Goal: Information Seeking & Learning: Check status

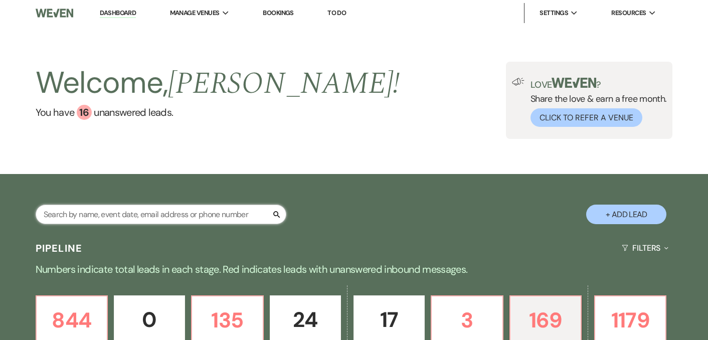
click at [250, 214] on input "text" at bounding box center [161, 215] width 251 height 20
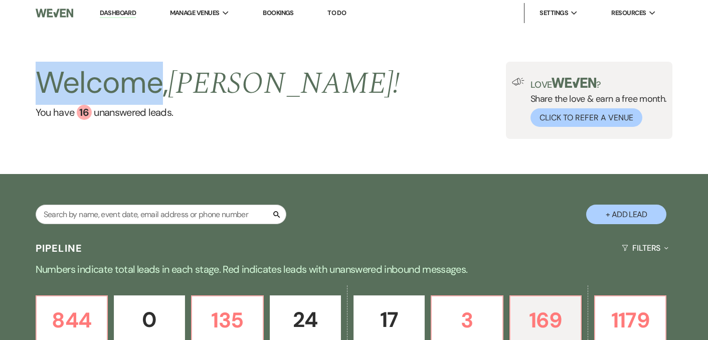
click at [151, 100] on h2 "Welcome, [PERSON_NAME] !" at bounding box center [218, 83] width 365 height 43
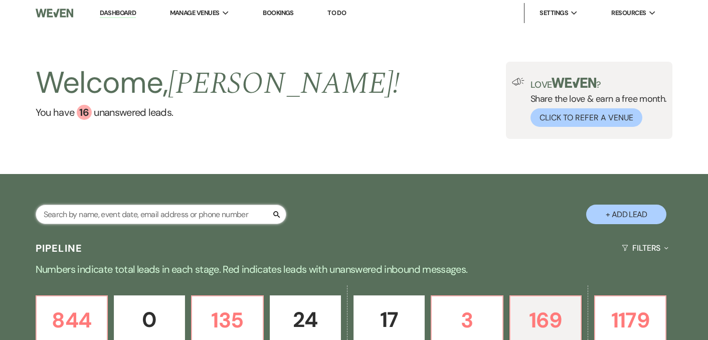
click at [159, 219] on input "text" at bounding box center [161, 215] width 251 height 20
click at [154, 218] on input "text" at bounding box center [161, 215] width 251 height 20
click at [159, 219] on input "text" at bounding box center [161, 215] width 251 height 20
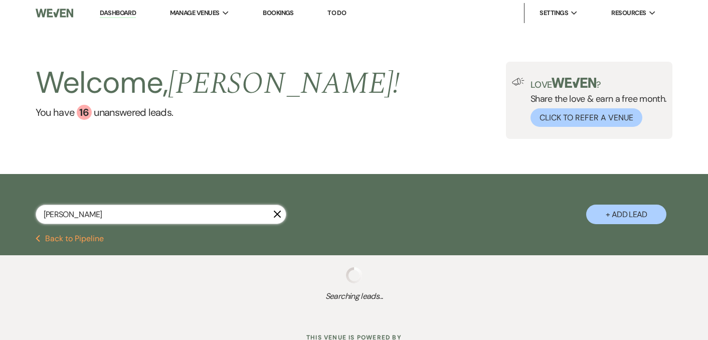
type input "[PERSON_NAME]"
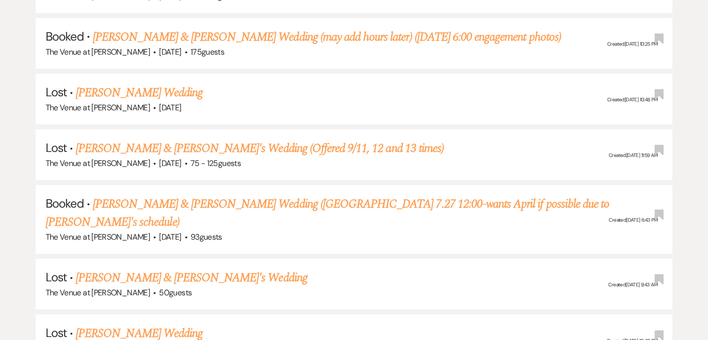
scroll to position [1610, 0]
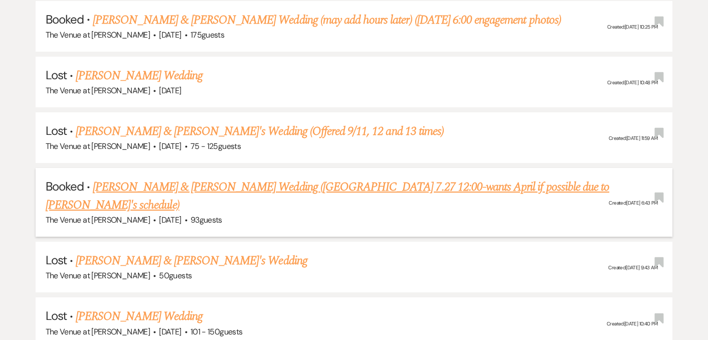
click at [393, 178] on link "[PERSON_NAME] & [PERSON_NAME] Wedding ([GEOGRAPHIC_DATA] 7.27 12:00-wants April…" at bounding box center [328, 196] width 564 height 36
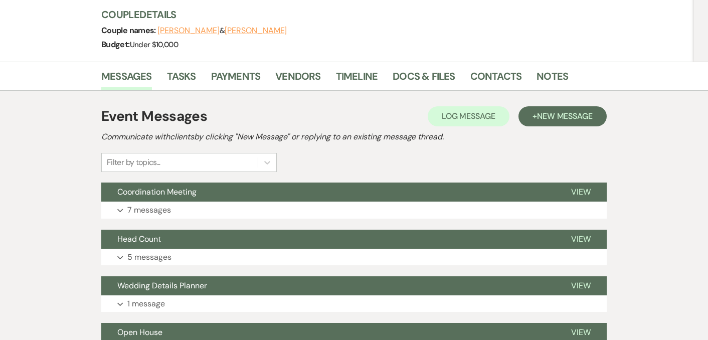
scroll to position [163, 0]
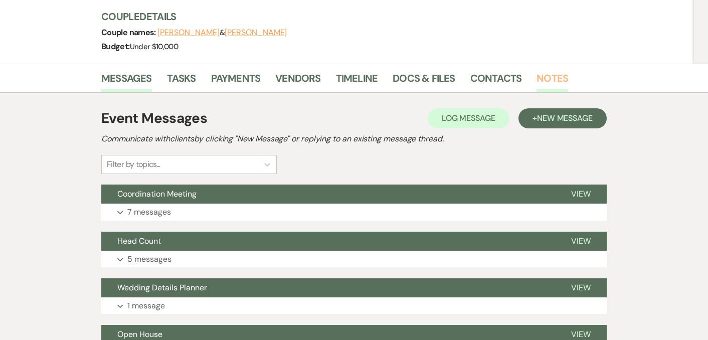
click at [557, 70] on link "Notes" at bounding box center [553, 81] width 32 height 22
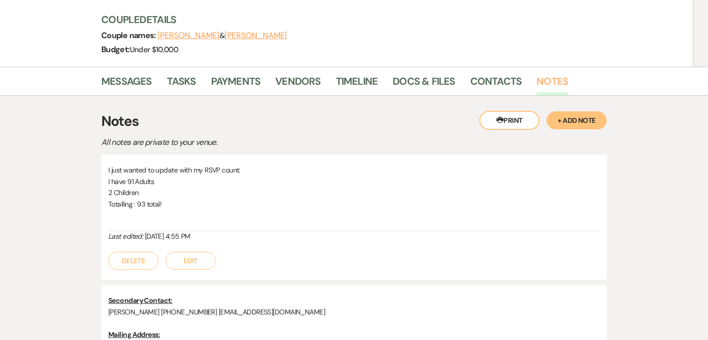
scroll to position [157, 0]
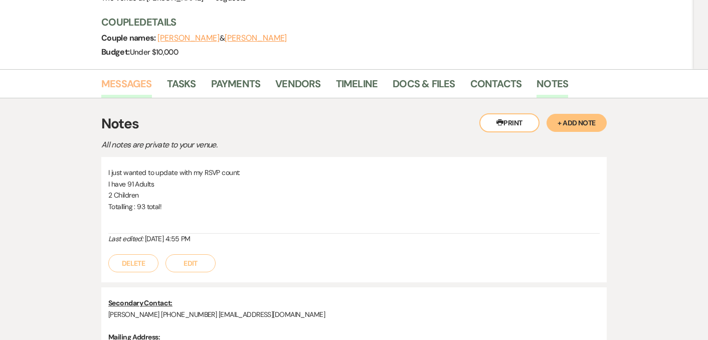
click at [130, 76] on link "Messages" at bounding box center [126, 87] width 51 height 22
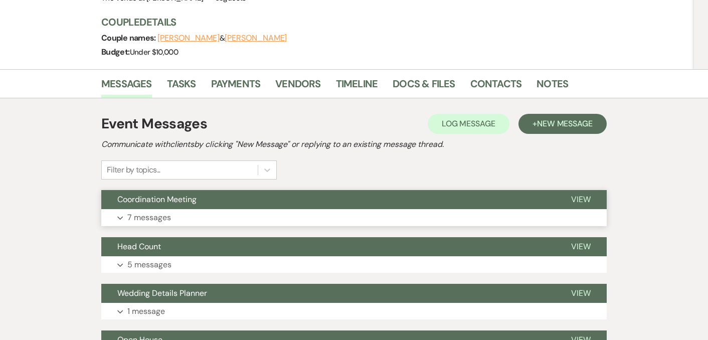
click at [168, 211] on p "7 messages" at bounding box center [149, 217] width 44 height 13
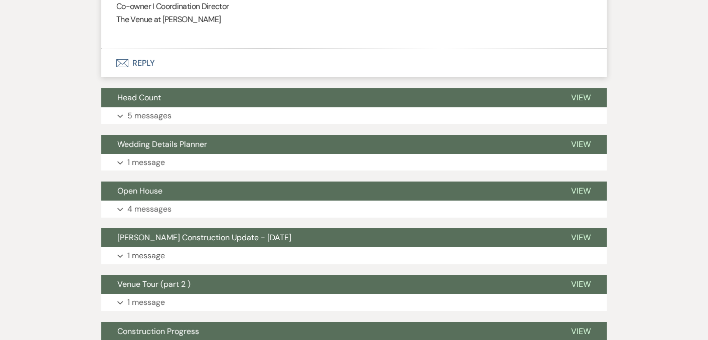
scroll to position [1416, 0]
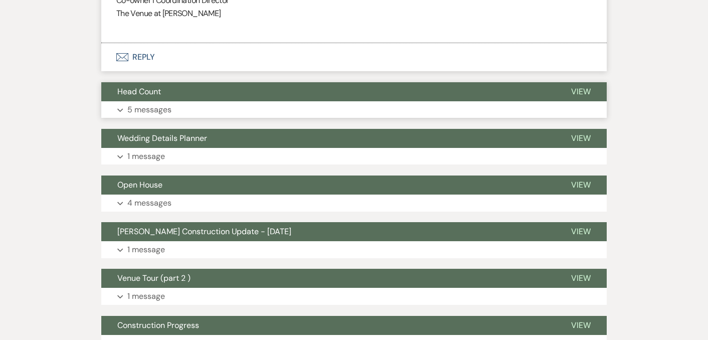
click at [154, 103] on p "5 messages" at bounding box center [149, 109] width 44 height 13
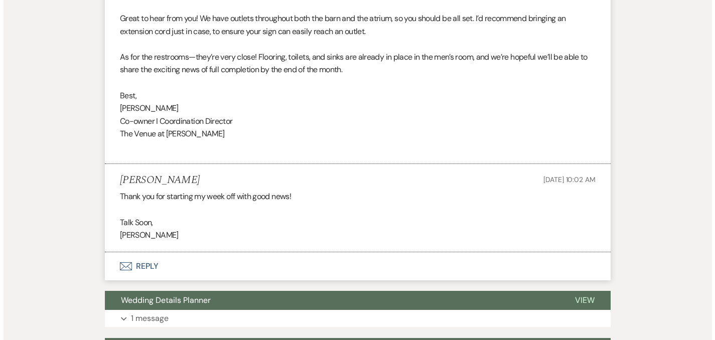
scroll to position [2002, 0]
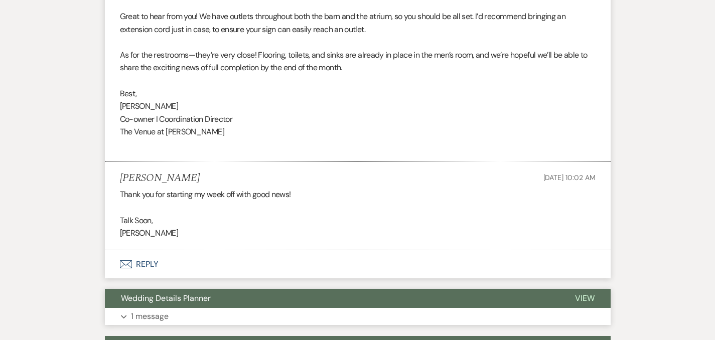
click at [105, 308] on button "Expand 1 message" at bounding box center [358, 316] width 506 height 17
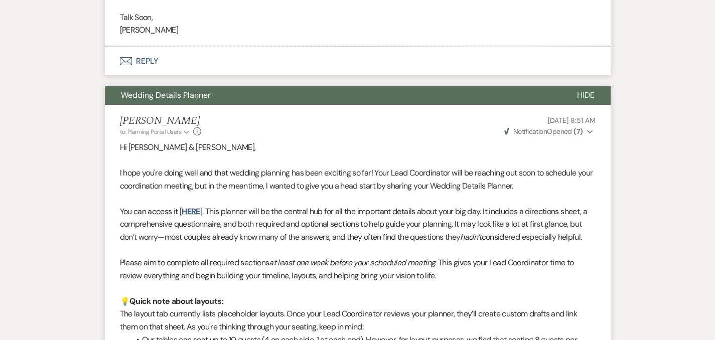
scroll to position [2256, 0]
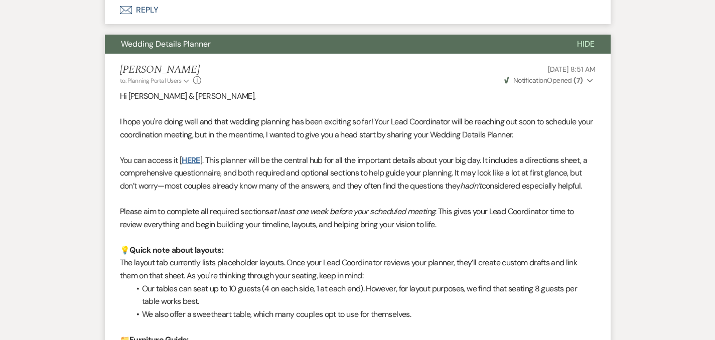
click at [182, 155] on link "HERE" at bounding box center [191, 160] width 18 height 11
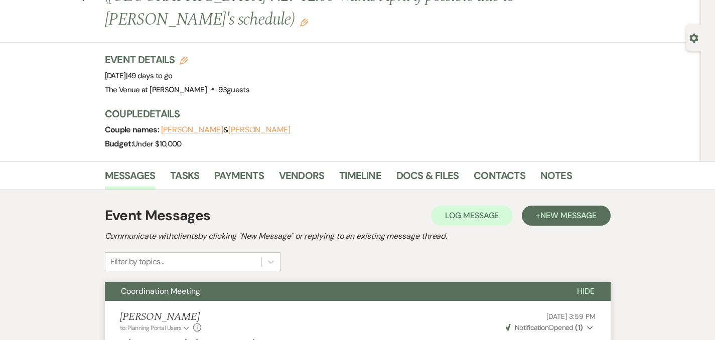
scroll to position [63, 0]
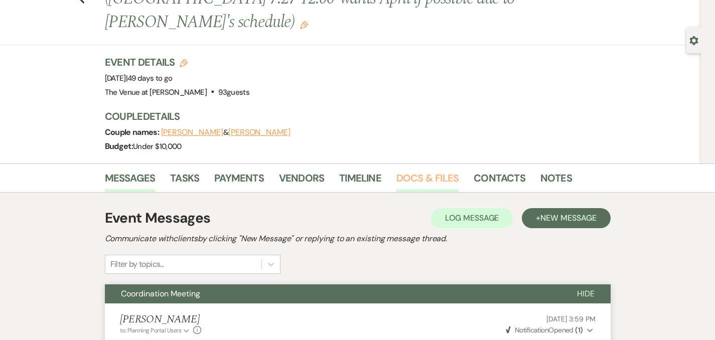
click at [402, 170] on link "Docs & Files" at bounding box center [427, 181] width 62 height 22
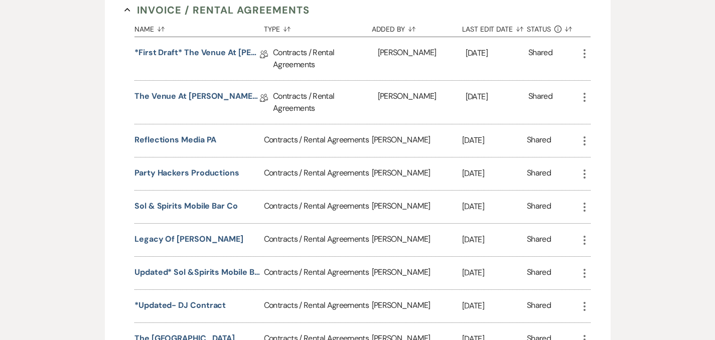
scroll to position [563, 0]
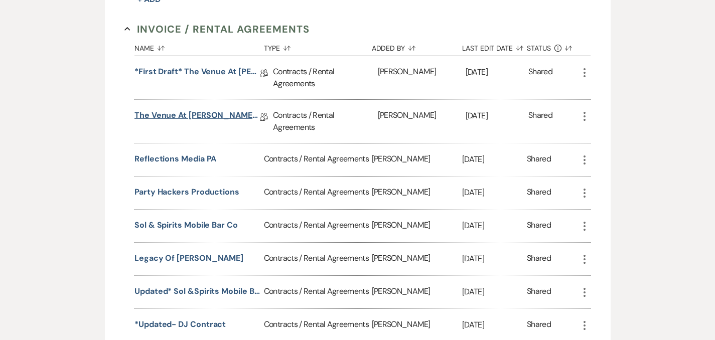
click at [203, 109] on link "The Venue at [PERSON_NAME] Wedding Contract-([DATE] Welsh-Midlarksky)" at bounding box center [196, 117] width 125 height 16
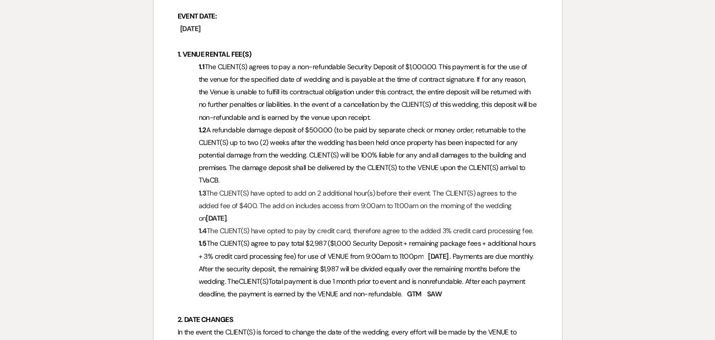
scroll to position [313, 0]
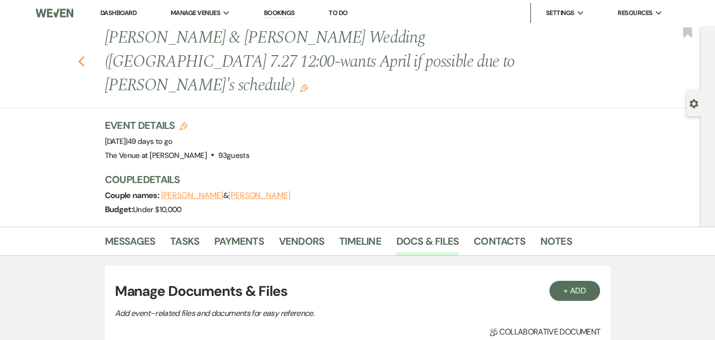
click at [78, 56] on icon "Previous" at bounding box center [82, 62] width 8 height 12
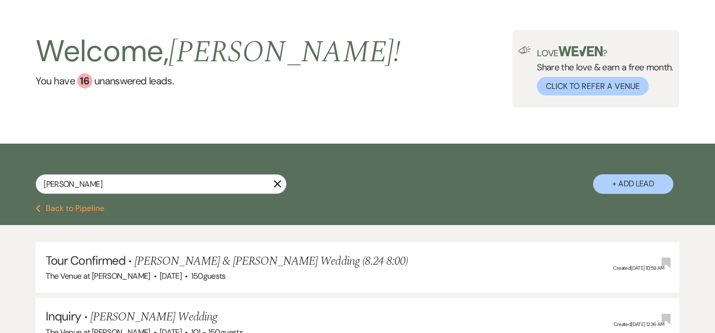
scroll to position [30, 0]
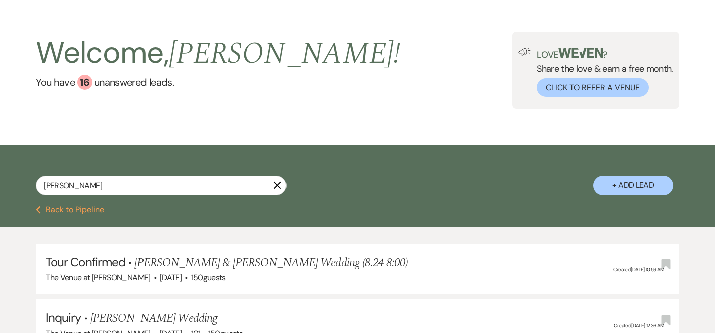
click at [279, 188] on icon "X" at bounding box center [277, 185] width 8 height 8
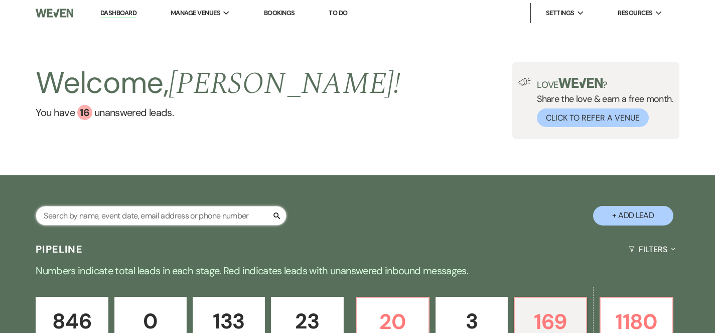
click at [223, 210] on input "text" at bounding box center [161, 216] width 251 height 20
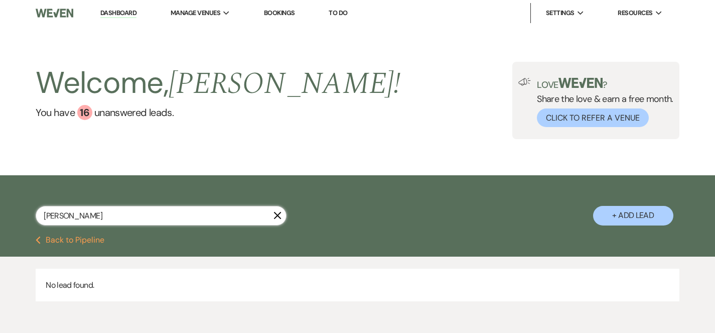
type input "[PERSON_NAME]"
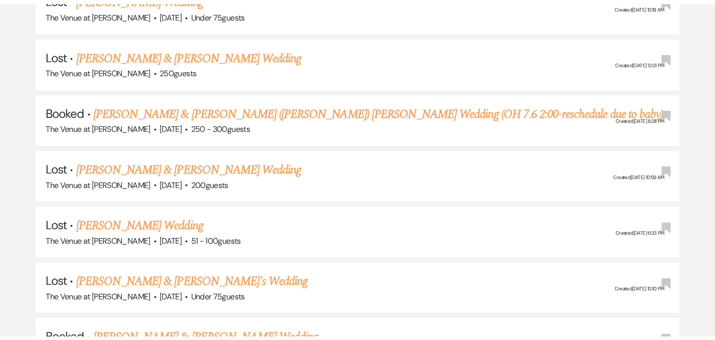
scroll to position [476, 0]
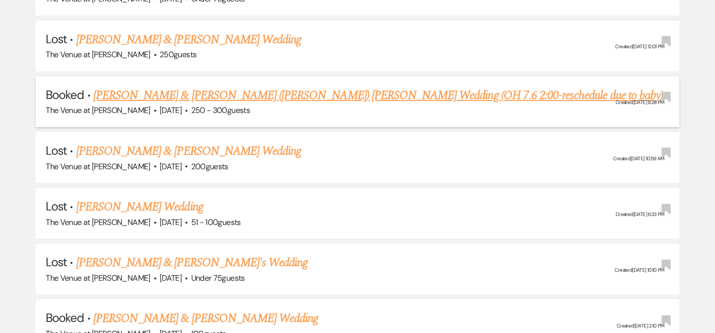
click at [349, 98] on link "[PERSON_NAME] & [PERSON_NAME] ([PERSON_NAME]) [PERSON_NAME] Wedding (OH 7.6 2:0…" at bounding box center [377, 95] width 569 height 18
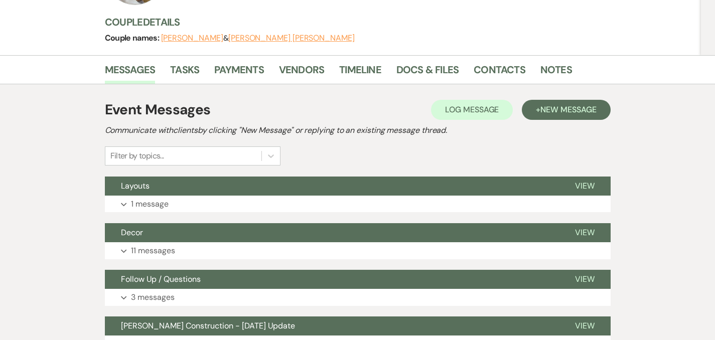
scroll to position [148, 0]
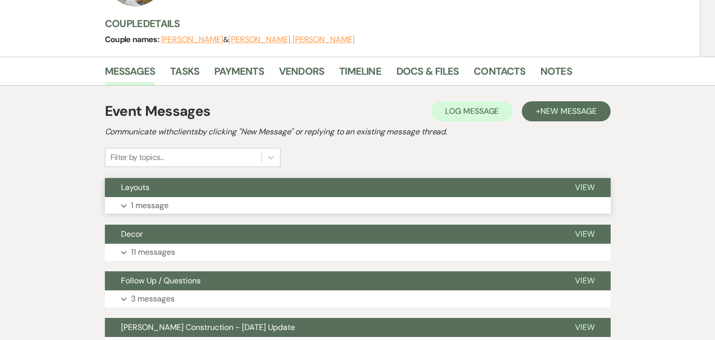
click at [131, 209] on p "1 message" at bounding box center [150, 205] width 38 height 13
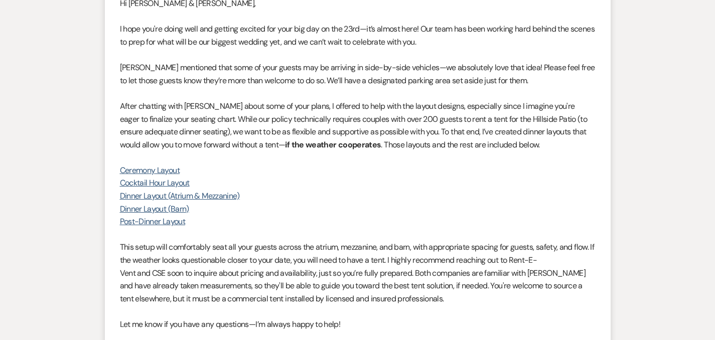
scroll to position [406, 0]
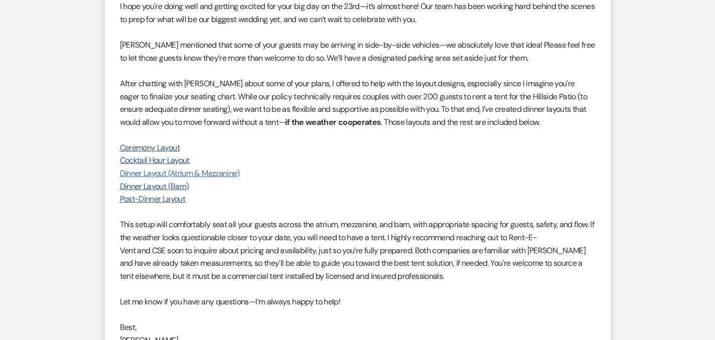
click at [141, 173] on link "Dinner Layout (Atrium & Mezzanine)" at bounding box center [180, 173] width 120 height 11
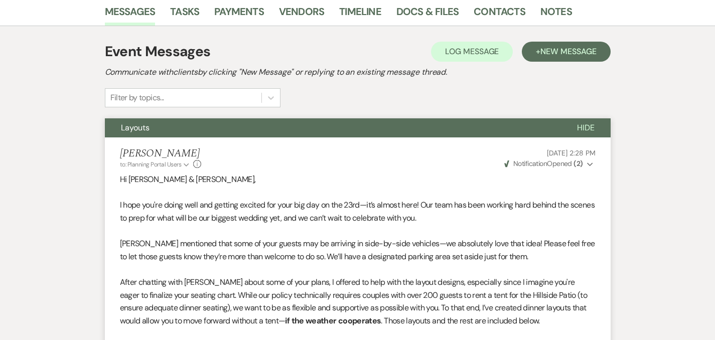
scroll to position [198, 0]
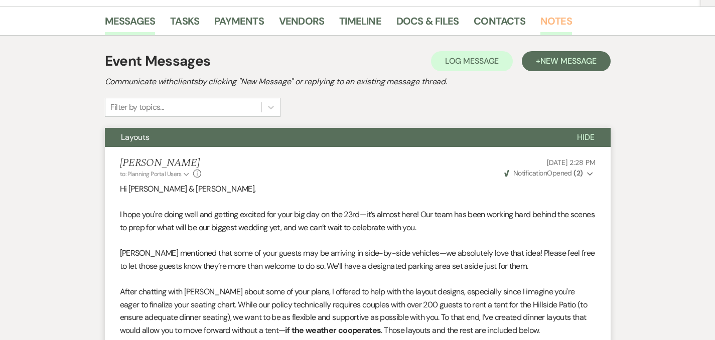
click at [540, 19] on link "Notes" at bounding box center [556, 24] width 32 height 22
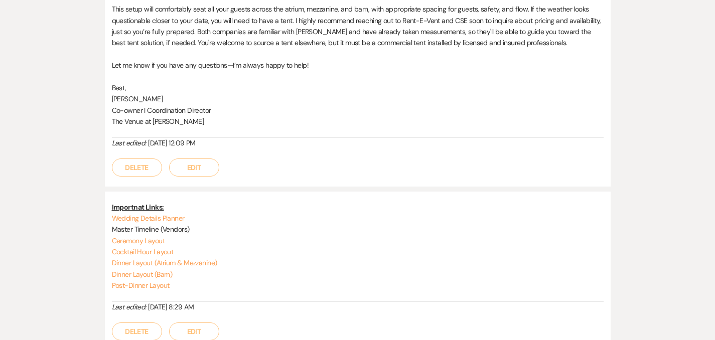
scroll to position [516, 0]
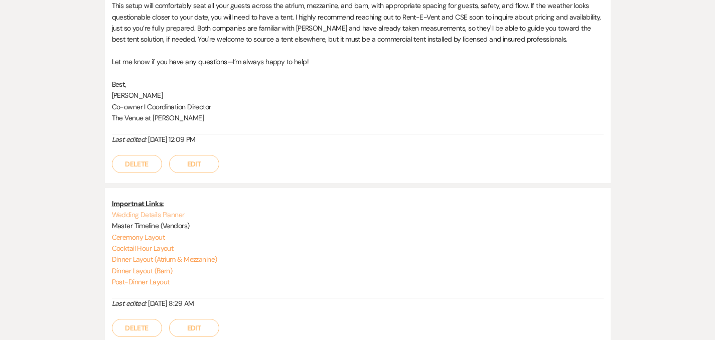
click at [131, 210] on link "Wedding Details Planner" at bounding box center [148, 214] width 73 height 9
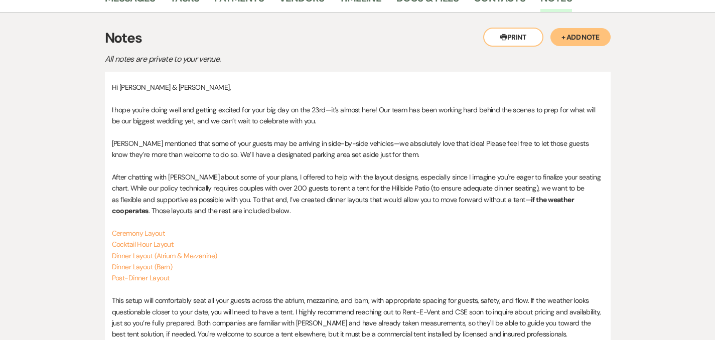
scroll to position [202, 0]
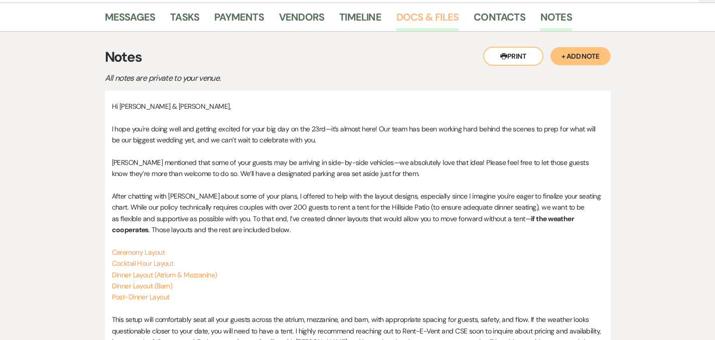
click at [396, 19] on link "Docs & Files" at bounding box center [427, 20] width 62 height 22
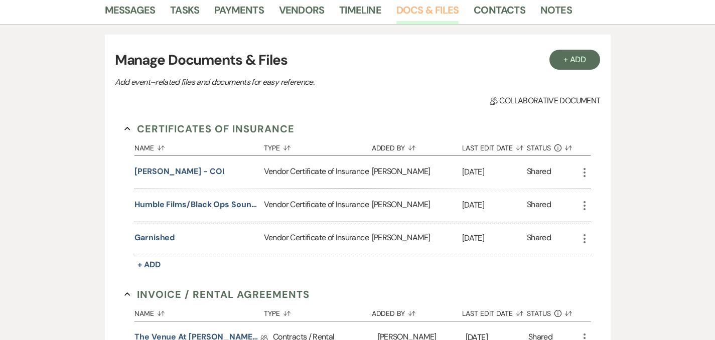
scroll to position [200, 0]
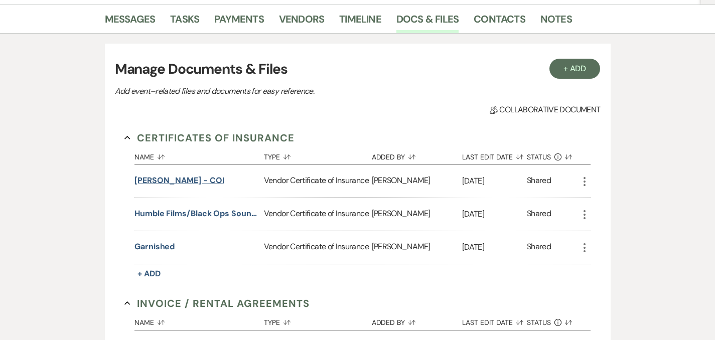
click at [139, 183] on button "[PERSON_NAME] - COI" at bounding box center [178, 181] width 89 height 12
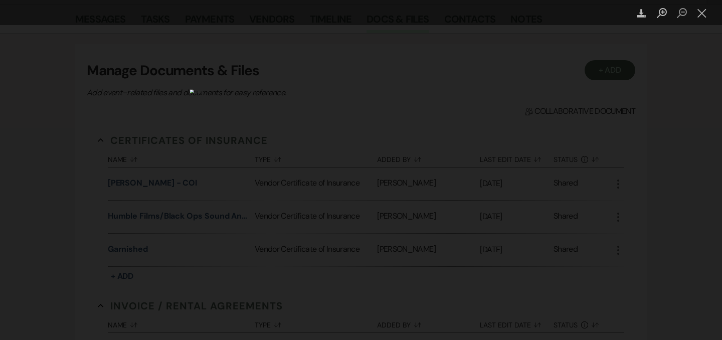
click at [461, 198] on div "Lightbox" at bounding box center [361, 170] width 722 height 340
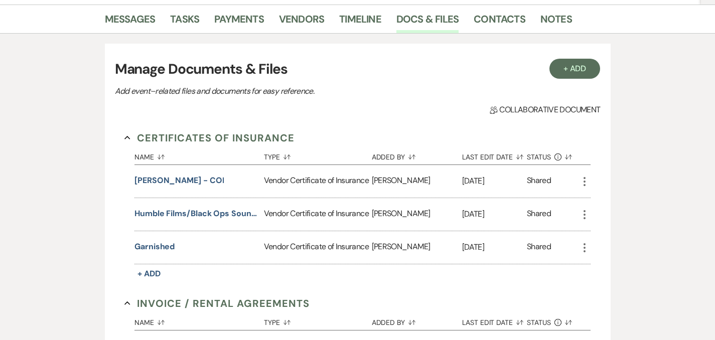
scroll to position [476, 0]
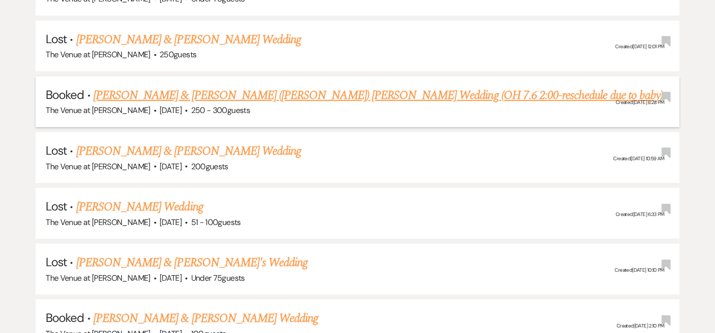
click at [385, 94] on link "[PERSON_NAME] & [PERSON_NAME] ([PERSON_NAME]) [PERSON_NAME] Wedding (OH 7.6 2:0…" at bounding box center [377, 95] width 569 height 18
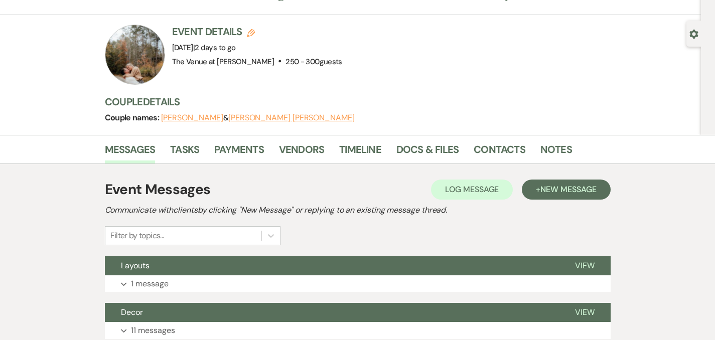
scroll to position [94, 0]
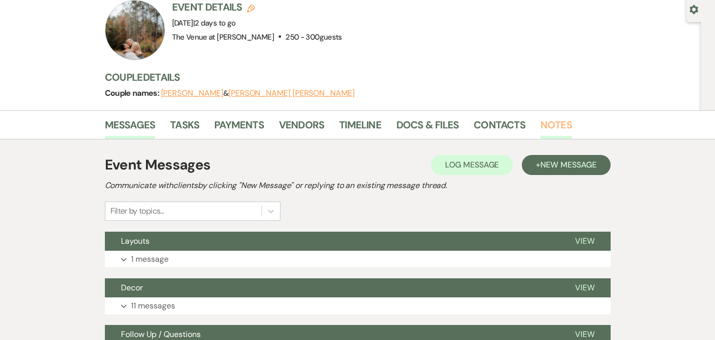
click at [540, 128] on link "Notes" at bounding box center [556, 128] width 32 height 22
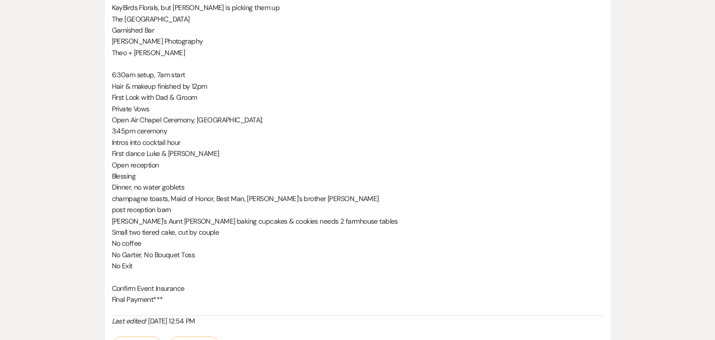
scroll to position [975, 0]
